Goal: Task Accomplishment & Management: Manage account settings

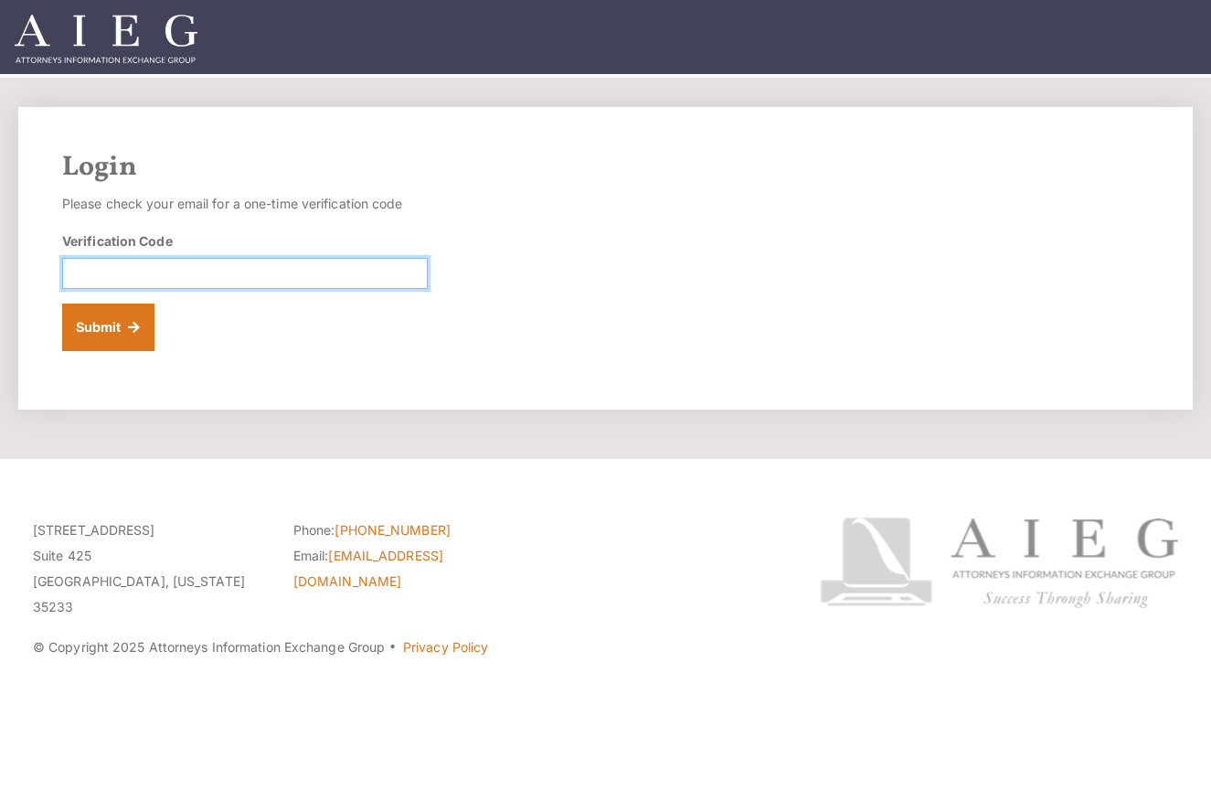
paste input "720763"
type input "720763"
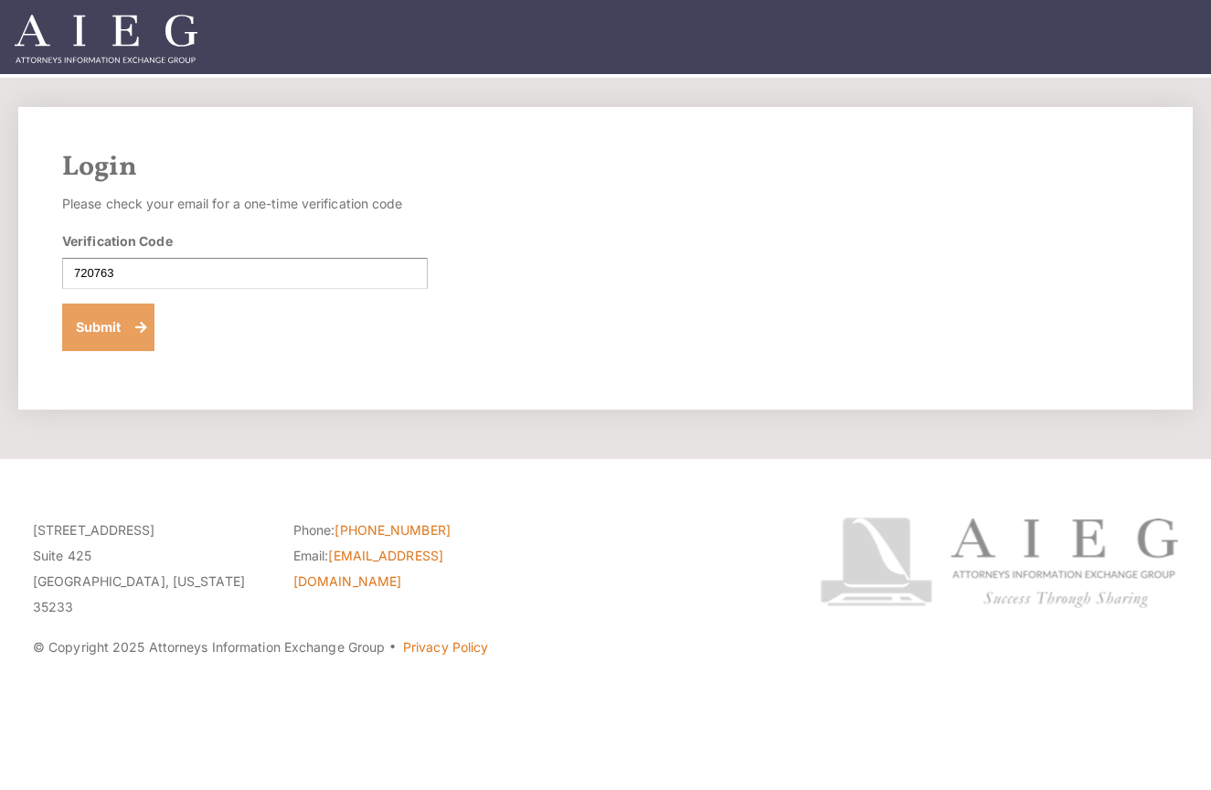
click at [95, 329] on button "Submit" at bounding box center [108, 327] width 92 height 48
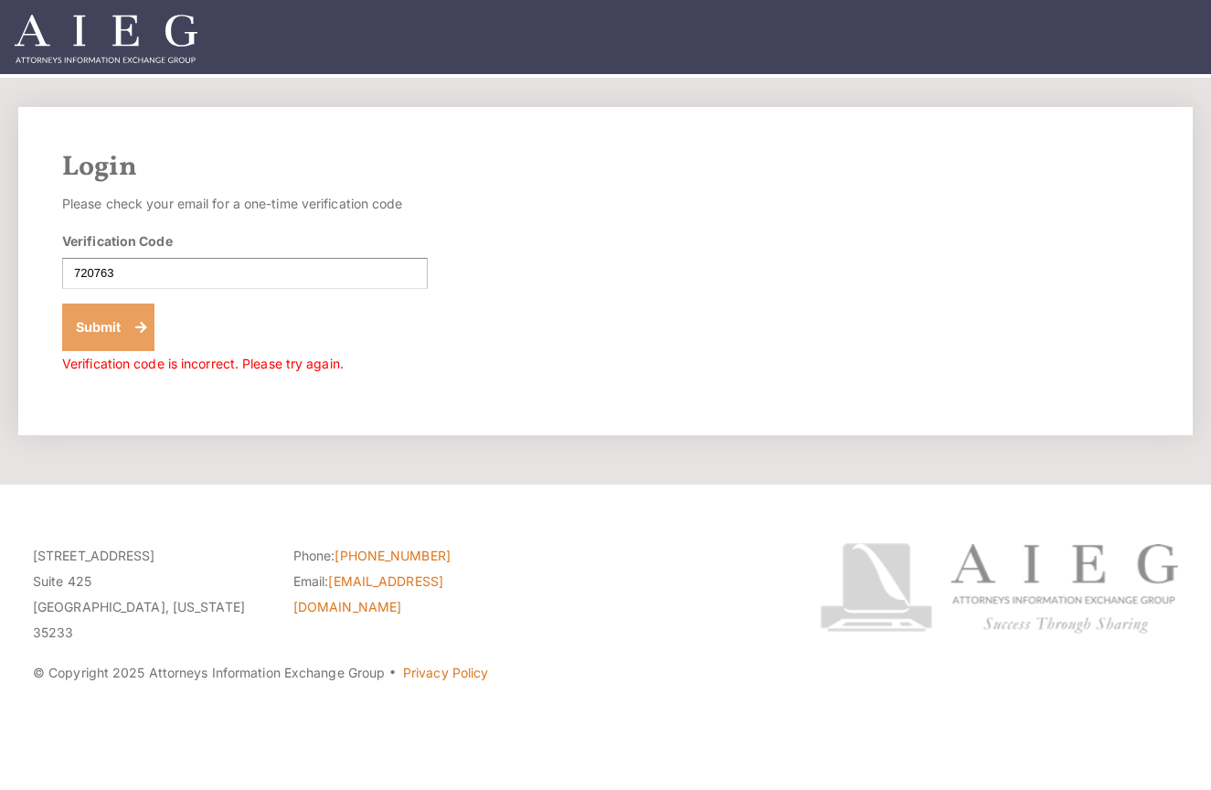
click at [147, 340] on button "Submit" at bounding box center [108, 327] width 92 height 48
click at [82, 264] on input "720763" at bounding box center [245, 273] width 366 height 31
click at [241, 292] on form "Please check your email for a one-time verification code Verification Code 7207…" at bounding box center [245, 284] width 366 height 186
drag, startPoint x: 209, startPoint y: 291, endPoint x: -37, endPoint y: 269, distance: 247.8
click at [0, 269] on html "Login Please check your email for a one-time verification code Verification Cod…" at bounding box center [605, 395] width 1211 height 790
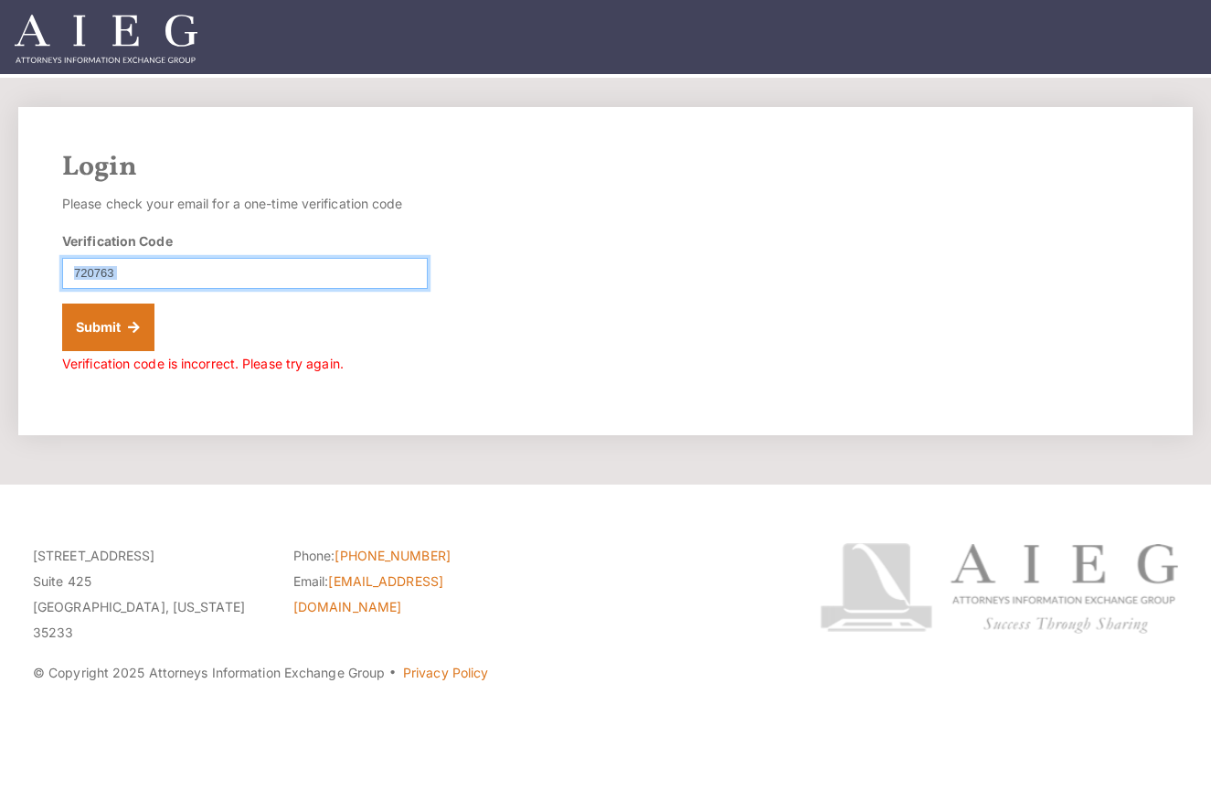
click at [80, 283] on input "720763" at bounding box center [245, 273] width 366 height 31
drag, startPoint x: 144, startPoint y: 268, endPoint x: 4, endPoint y: 264, distance: 139.9
click at [4, 264] on div "Login Please check your email for a one-time verification code Verification Cod…" at bounding box center [605, 271] width 1211 height 328
paste input "581140"
type input "581140"
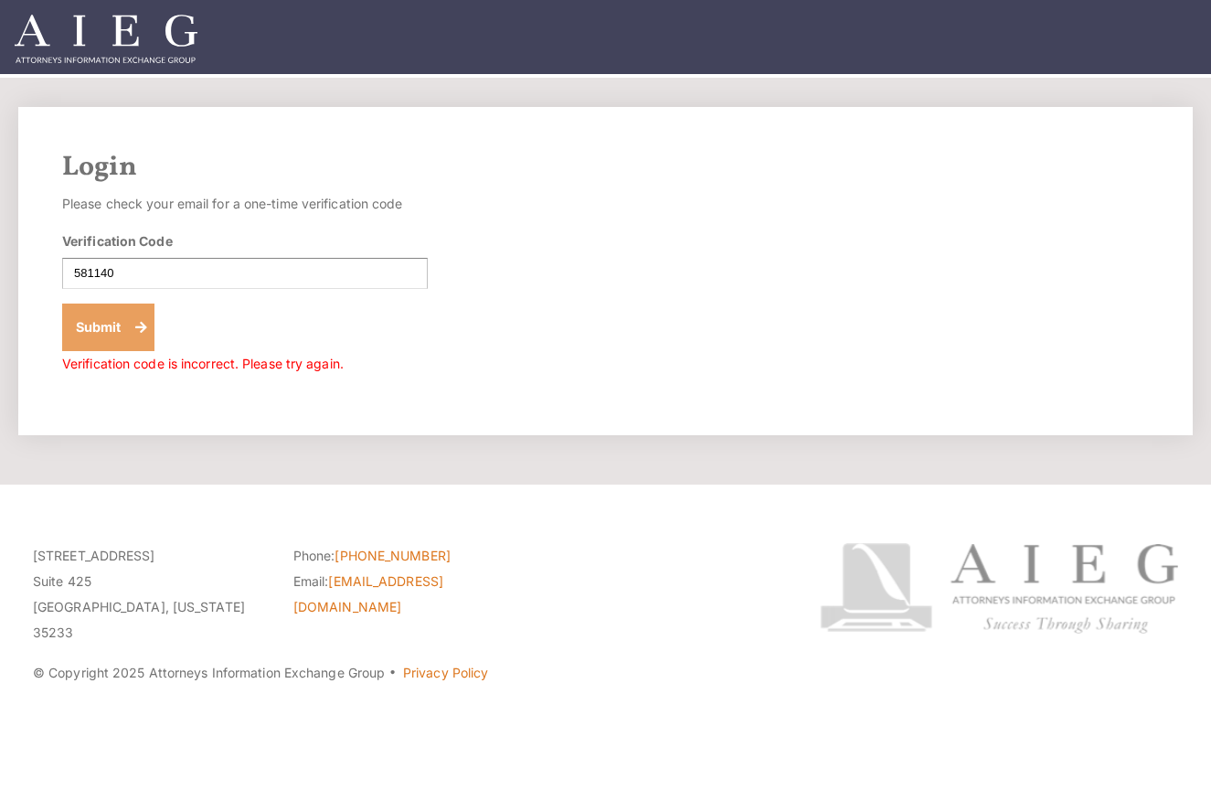
click at [119, 316] on button "Submit" at bounding box center [108, 327] width 92 height 48
